Goal: Navigation & Orientation: Find specific page/section

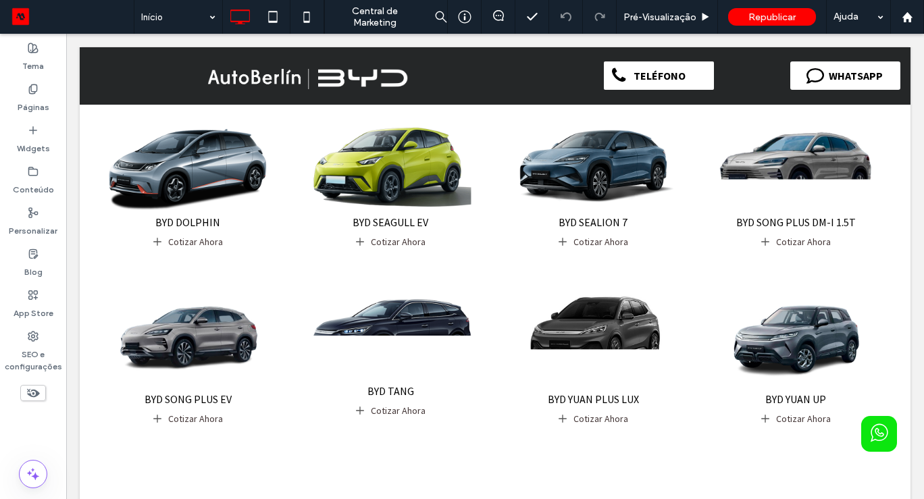
scroll to position [432, 0]
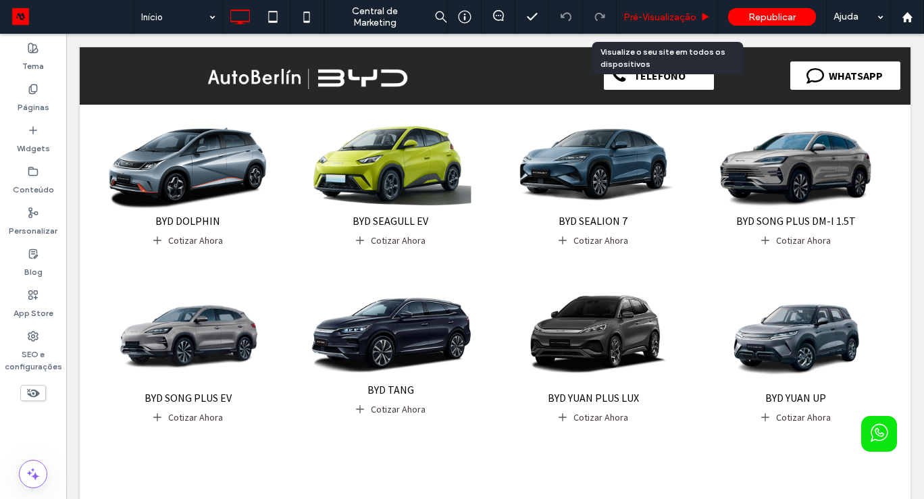
click at [642, 17] on span "Pré-Visualizaçāo" at bounding box center [660, 16] width 73 height 11
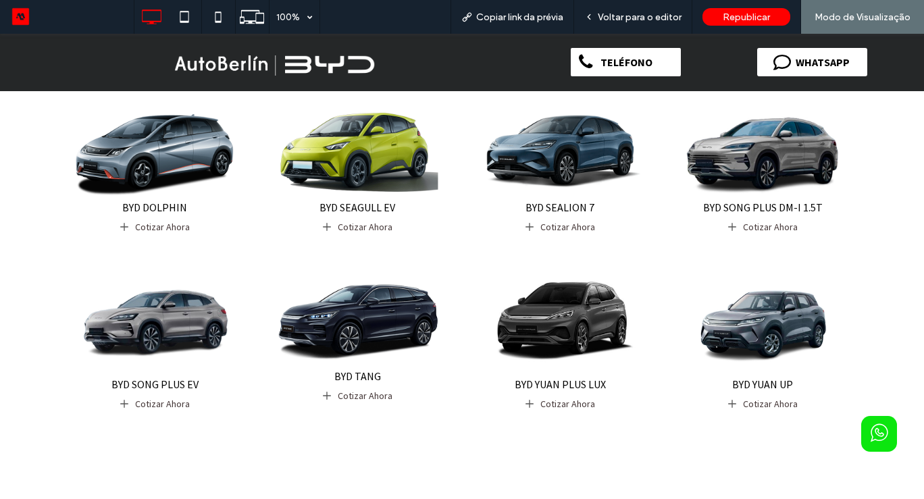
click at [195, 311] on img at bounding box center [155, 323] width 172 height 107
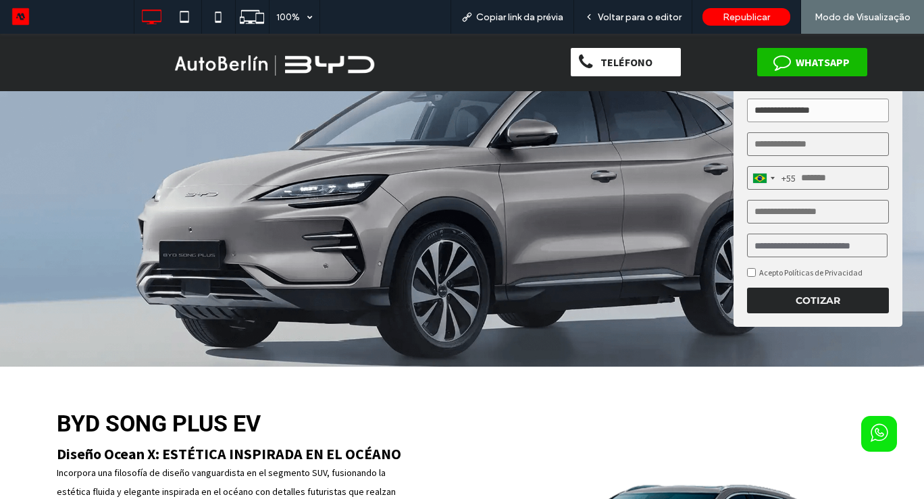
scroll to position [54, 0]
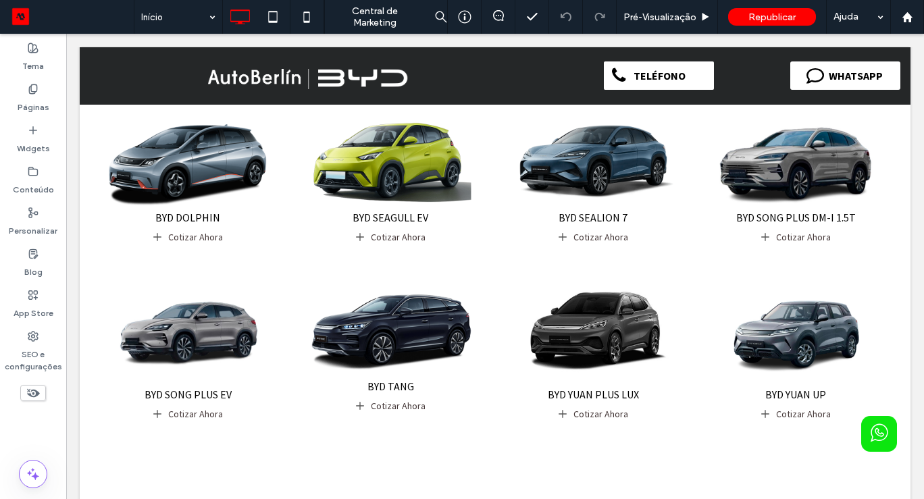
scroll to position [443, 0]
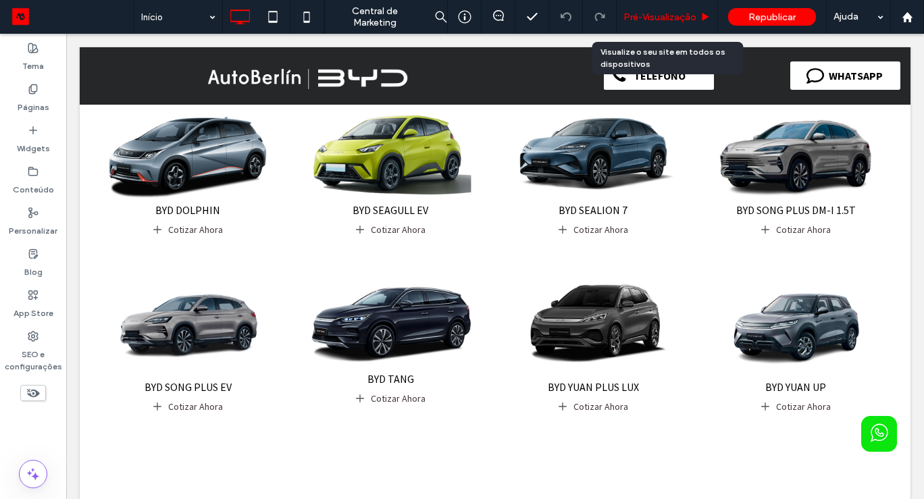
click at [668, 11] on span "Pré-Visualizaçāo" at bounding box center [660, 16] width 73 height 11
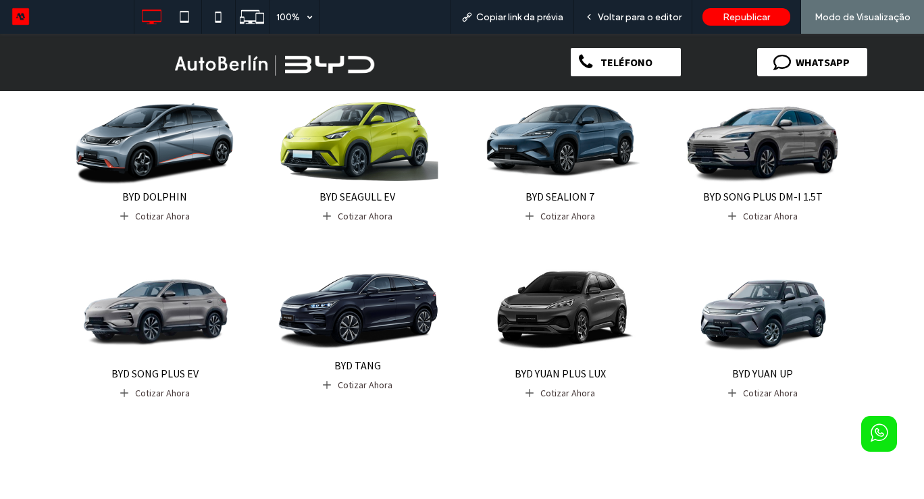
click at [166, 276] on img at bounding box center [155, 312] width 172 height 107
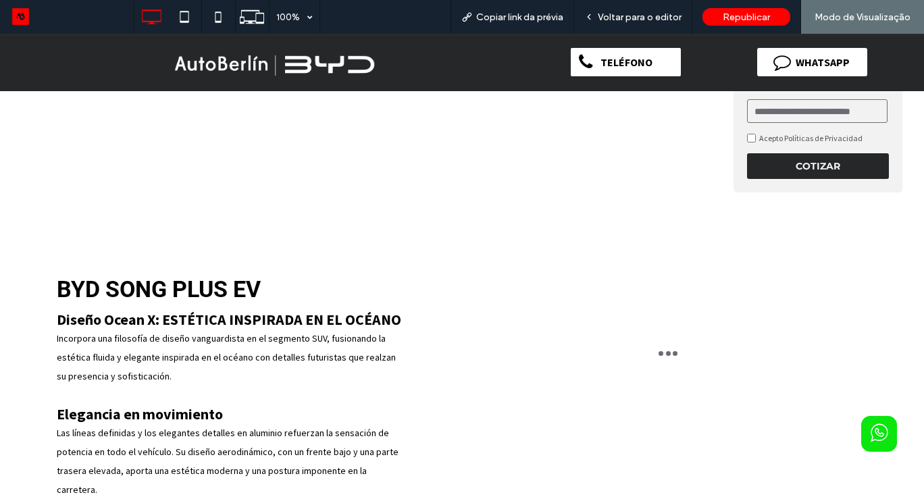
scroll to position [216, 0]
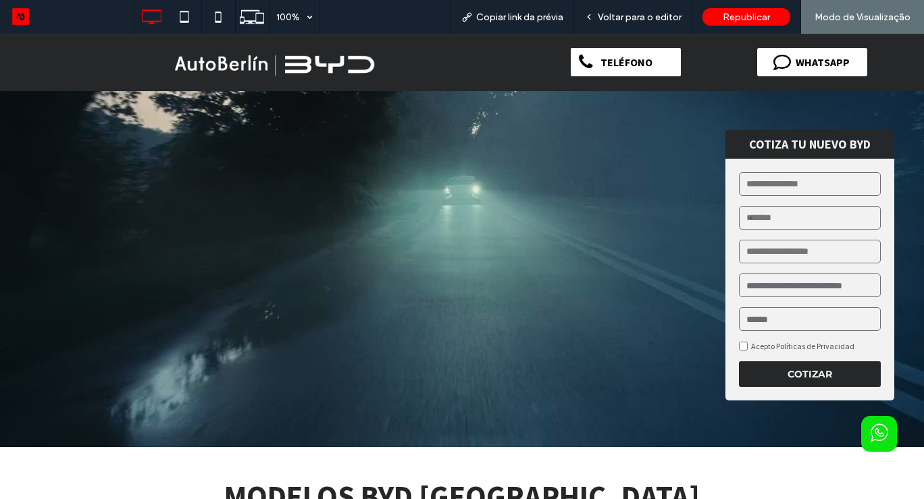
scroll to position [443, 0]
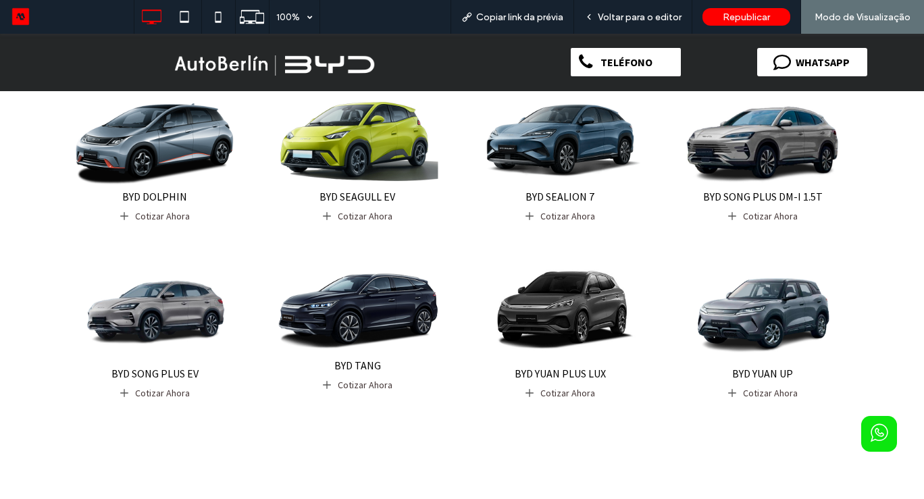
click at [759, 296] on img at bounding box center [763, 312] width 172 height 107
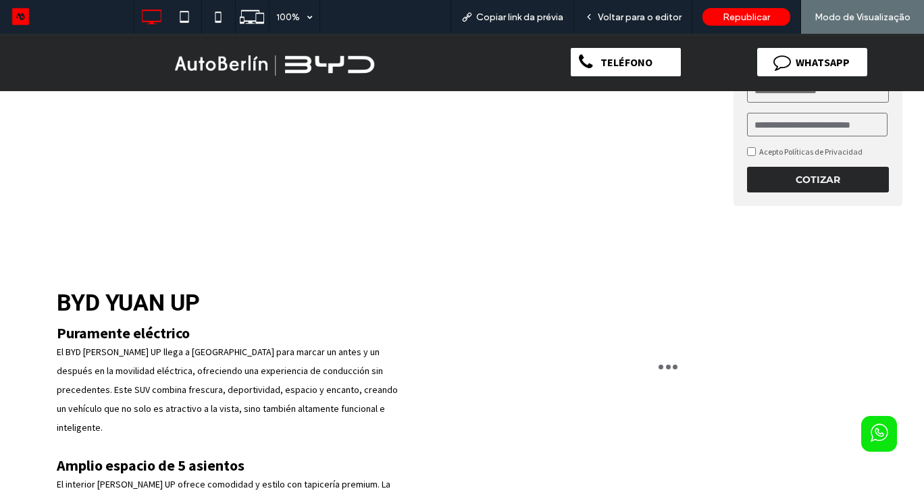
scroll to position [243, 0]
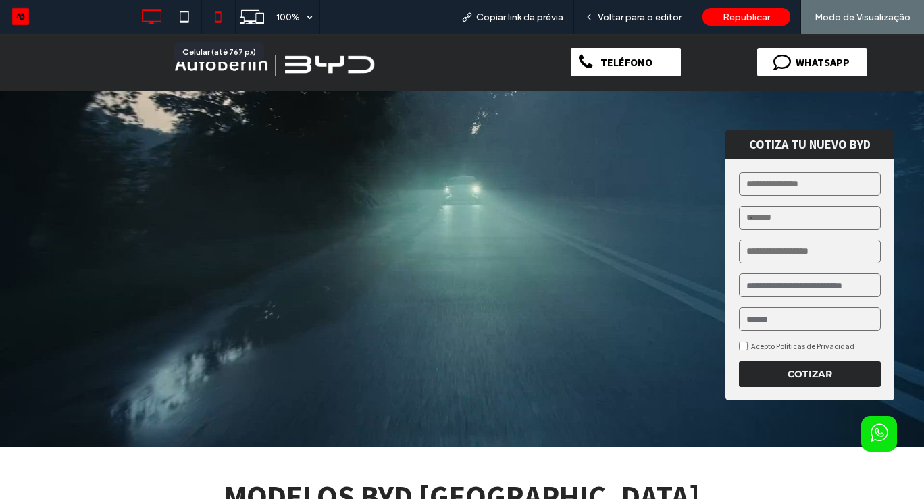
scroll to position [443, 0]
